Goal: Register for event/course

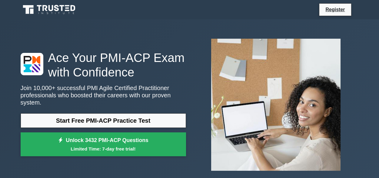
click at [245, 38] on img at bounding box center [275, 105] width 139 height 142
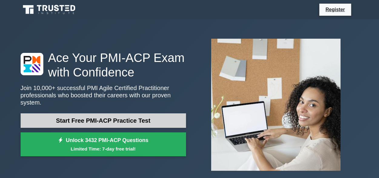
click at [124, 114] on link "Start Free PMI-ACP Practice Test" at bounding box center [103, 121] width 165 height 15
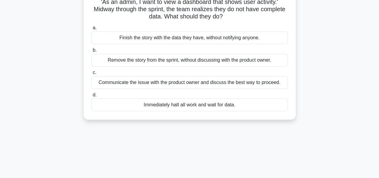
scroll to position [47, 0]
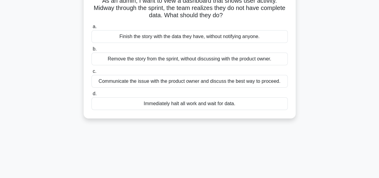
click at [198, 40] on div "Finish the story with the data they have, without notifying anyone." at bounding box center [189, 36] width 196 height 13
click at [91, 29] on input "a. Finish the story with the data they have, without notifying anyone." at bounding box center [91, 27] width 0 height 4
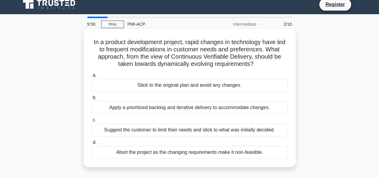
scroll to position [0, 0]
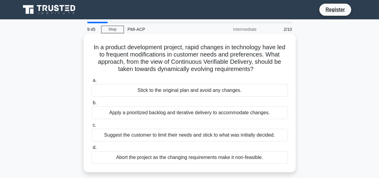
click at [192, 92] on div "Stick to the original plan and avoid any changes." at bounding box center [189, 90] width 196 height 13
click at [91, 83] on input "a. Stick to the original plan and avoid any changes." at bounding box center [91, 81] width 0 height 4
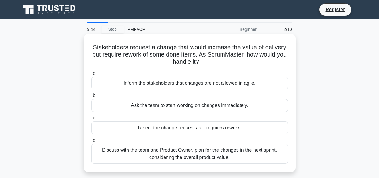
click at [230, 79] on div "Inform the stakeholders that changes are not allowed in agile." at bounding box center [189, 83] width 196 height 13
click at [91, 75] on input "a. Inform the stakeholders that changes are not allowed in agile." at bounding box center [91, 73] width 0 height 4
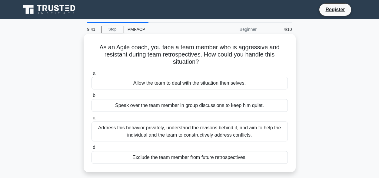
click at [132, 133] on div "Address this behavior privately, understand the reasons behind it, and aim to h…" at bounding box center [189, 132] width 196 height 20
click at [91, 120] on input "c. Address this behavior privately, understand the reasons behind it, and aim t…" at bounding box center [91, 118] width 0 height 4
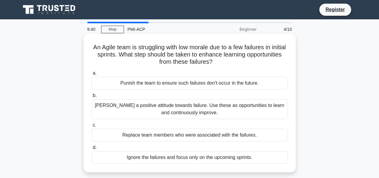
click at [96, 103] on div "Foster a positive attitude towards failure. Use these as opportunities to learn…" at bounding box center [189, 109] width 196 height 20
click at [91, 98] on input "b. Foster a positive attitude towards failure. Use these as opportunities to le…" at bounding box center [91, 96] width 0 height 4
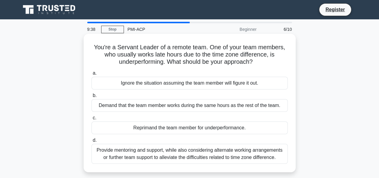
click at [118, 84] on div "Ignore the situation assuming the team member will figure it out." at bounding box center [189, 83] width 196 height 13
click at [91, 75] on input "a. Ignore the situation assuming the team member will figure it out." at bounding box center [91, 73] width 0 height 4
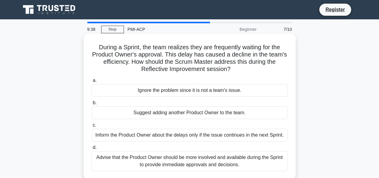
click at [162, 91] on div "Ignore the problem since it is not a team's issue." at bounding box center [189, 90] width 196 height 13
click at [91, 83] on input "a. Ignore the problem since it is not a team's issue." at bounding box center [91, 81] width 0 height 4
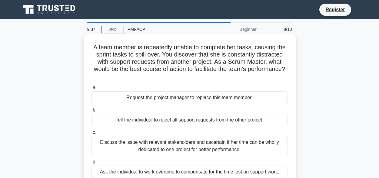
click at [158, 98] on div "Request the project manager to replace this team member." at bounding box center [189, 97] width 196 height 13
click at [91, 90] on input "a. Request the project manager to replace this team member." at bounding box center [91, 88] width 0 height 4
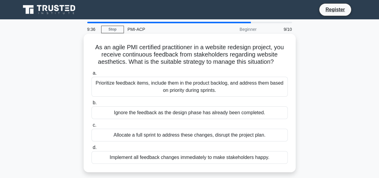
click at [157, 111] on div "Ignore the feedback as the design phase has already been completed." at bounding box center [189, 113] width 196 height 13
click at [91, 105] on input "b. Ignore the feedback as the design phase has already been completed." at bounding box center [91, 103] width 0 height 4
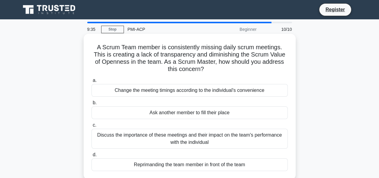
click at [101, 92] on div "Change the meeting timings according to the individual's convenience" at bounding box center [189, 90] width 196 height 13
click at [91, 83] on input "a. Change the meeting timings according to the individual's convenience" at bounding box center [91, 81] width 0 height 4
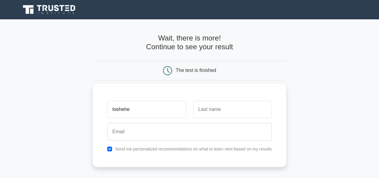
type input "loehehe"
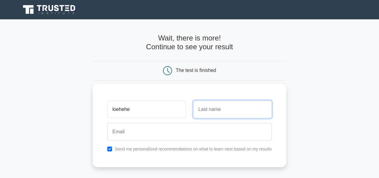
click at [193, 112] on input "text" at bounding box center [232, 110] width 78 height 18
type input "hkaekfbc"
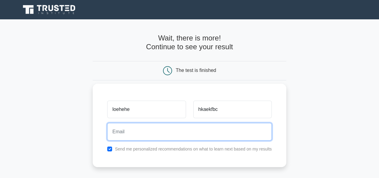
click at [187, 130] on input "email" at bounding box center [189, 132] width 164 height 18
type input "v"
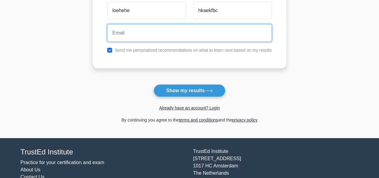
scroll to position [103, 0]
